Goal: Information Seeking & Learning: Learn about a topic

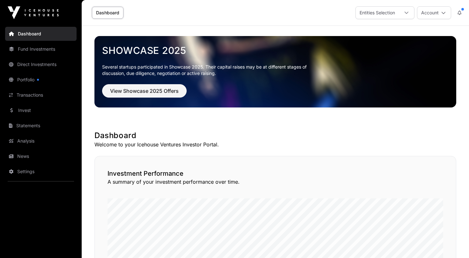
click at [42, 49] on link "Fund Investments" at bounding box center [41, 49] width 72 height 14
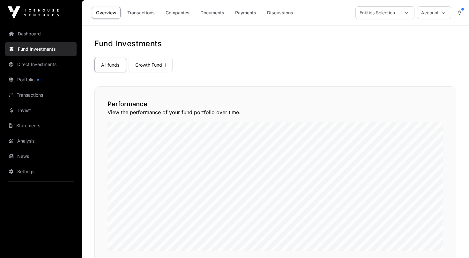
click at [34, 37] on link "Dashboard" at bounding box center [41, 34] width 72 height 14
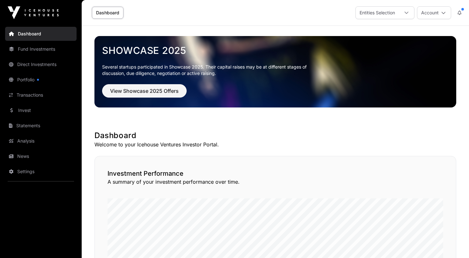
click at [32, 48] on link "Fund Investments" at bounding box center [41, 49] width 72 height 14
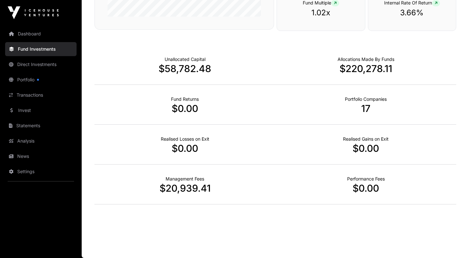
scroll to position [390, 0]
click at [19, 101] on link "Transactions" at bounding box center [41, 95] width 72 height 14
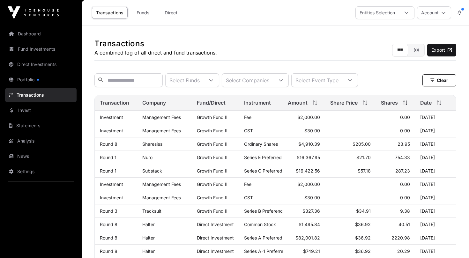
click at [171, 15] on link "Direct" at bounding box center [171, 13] width 26 height 12
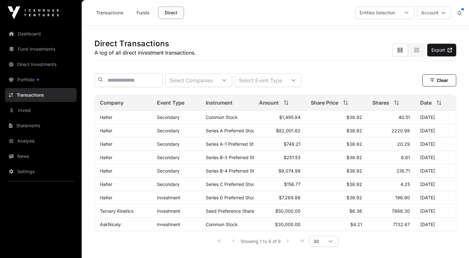
click at [232, 83] on div at bounding box center [224, 80] width 15 height 13
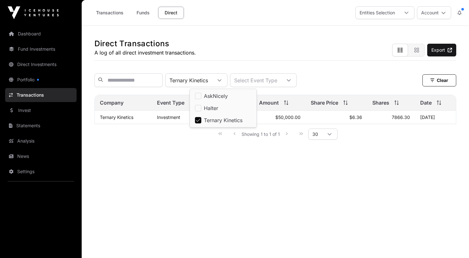
click at [282, 199] on main "Direct Transactions A log of all direct investment transactions. Export Ternary…" at bounding box center [276, 155] width 388 height 258
click at [25, 114] on link "Invest" at bounding box center [41, 110] width 72 height 14
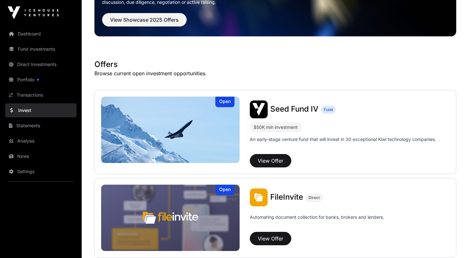
scroll to position [72, 0]
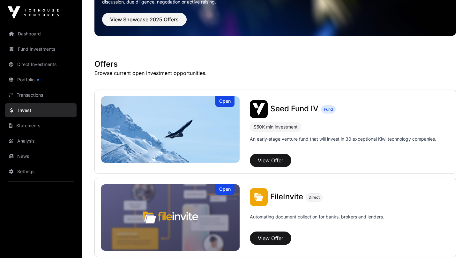
click at [32, 82] on link "Portfolio" at bounding box center [41, 80] width 72 height 14
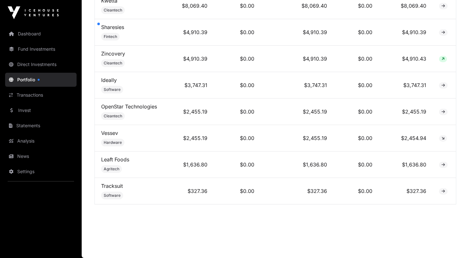
scroll to position [587, 0]
click at [108, 27] on link "Sharesies" at bounding box center [112, 27] width 23 height 6
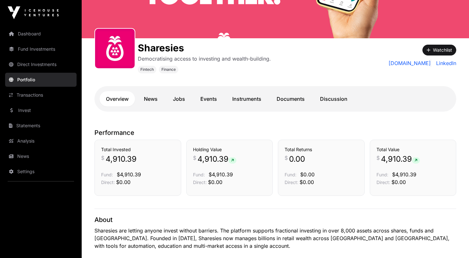
scroll to position [70, 0]
click at [148, 100] on link "News" at bounding box center [151, 98] width 26 height 15
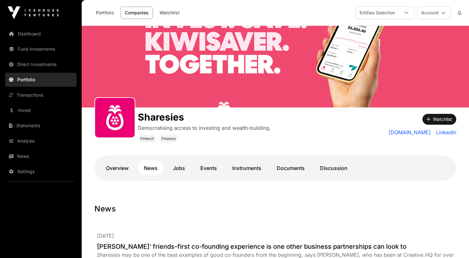
click at [103, 14] on link "Portfolio" at bounding box center [105, 13] width 26 height 12
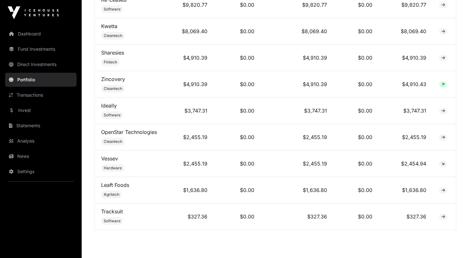
scroll to position [560, 0]
click at [109, 53] on link "Sharesies" at bounding box center [112, 52] width 23 height 6
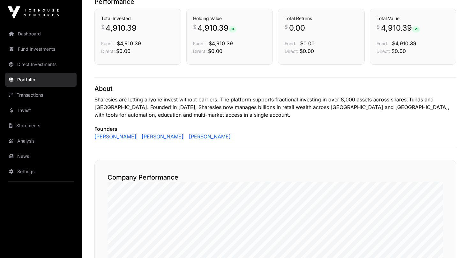
scroll to position [198, 0]
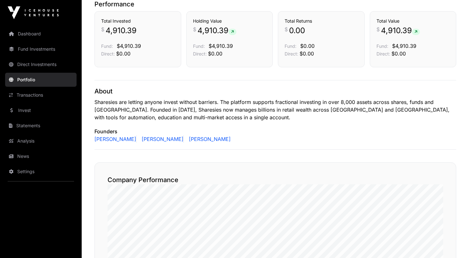
click at [39, 35] on link "Dashboard" at bounding box center [41, 34] width 72 height 14
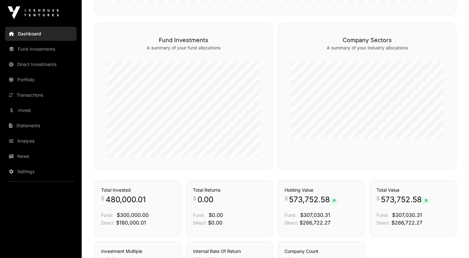
scroll to position [351, 0]
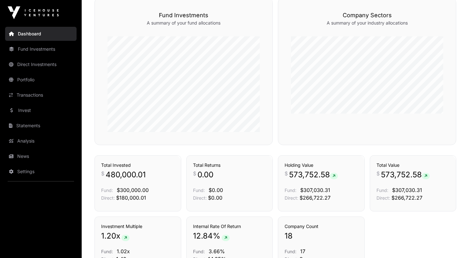
click at [306, 162] on div "Holdings Holding Value $ 573,752.58 Fund: $307,030.31 Direct: $266,722.27" at bounding box center [321, 183] width 87 height 56
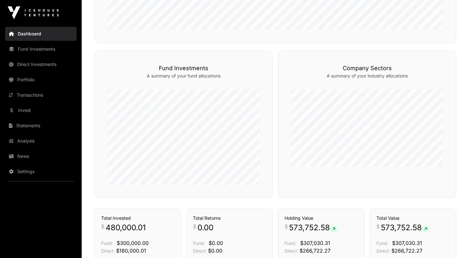
scroll to position [298, 0]
click at [32, 95] on link "Transactions" at bounding box center [41, 95] width 72 height 14
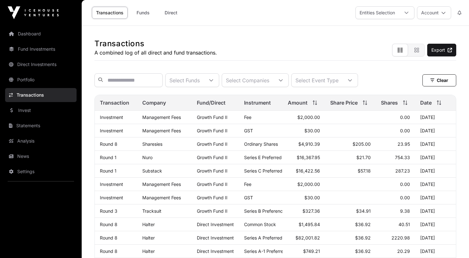
click at [32, 95] on link "Transactions" at bounding box center [41, 95] width 72 height 14
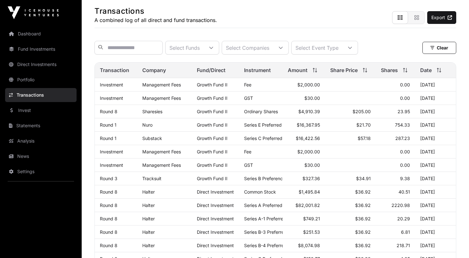
scroll to position [33, 0]
click at [24, 81] on link "Portfolio" at bounding box center [41, 80] width 72 height 14
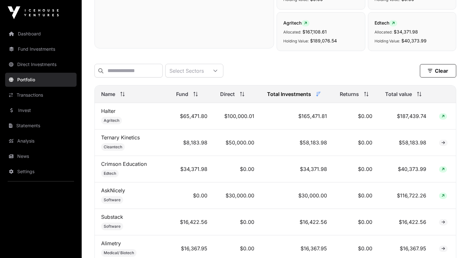
scroll to position [222, 0]
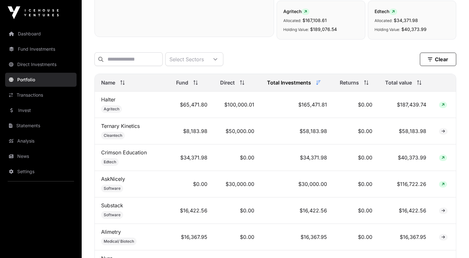
click at [111, 99] on link "Halter" at bounding box center [108, 99] width 14 height 6
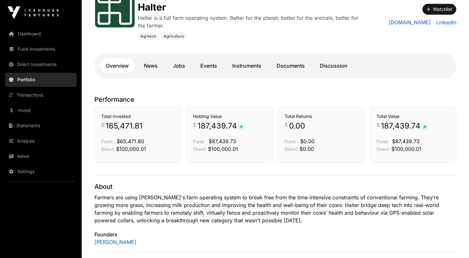
scroll to position [72, 0]
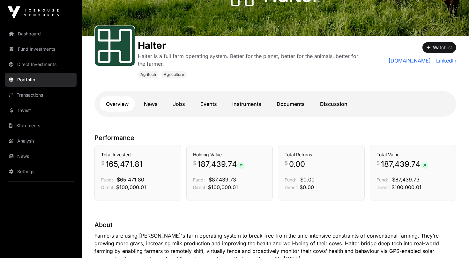
click at [302, 105] on link "Documents" at bounding box center [290, 103] width 41 height 15
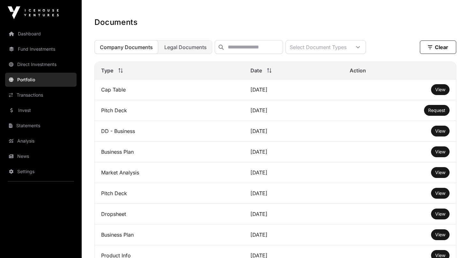
scroll to position [193, 0]
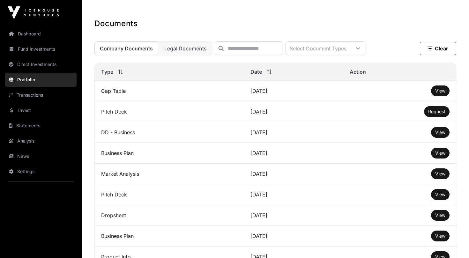
click at [198, 49] on span "Legal Documents" at bounding box center [185, 48] width 42 height 6
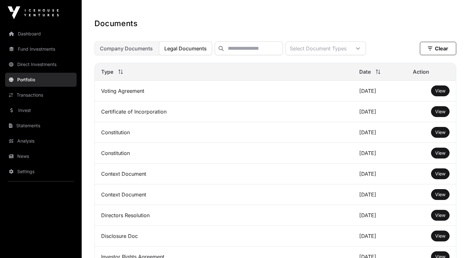
click at [130, 53] on button "Company Documents" at bounding box center [126, 48] width 64 height 14
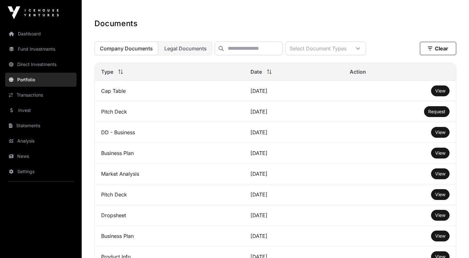
click at [188, 51] on span "Legal Documents" at bounding box center [185, 48] width 42 height 6
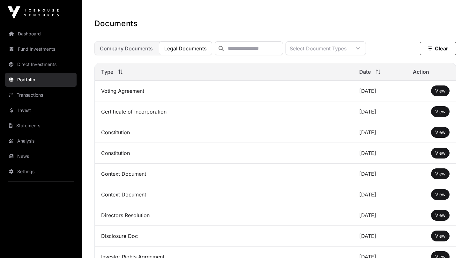
click at [128, 43] on button "Company Documents" at bounding box center [126, 48] width 64 height 14
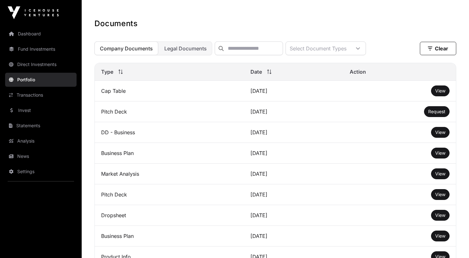
click at [21, 34] on link "Dashboard" at bounding box center [41, 34] width 72 height 14
